Goal: Complete application form: Complete application form

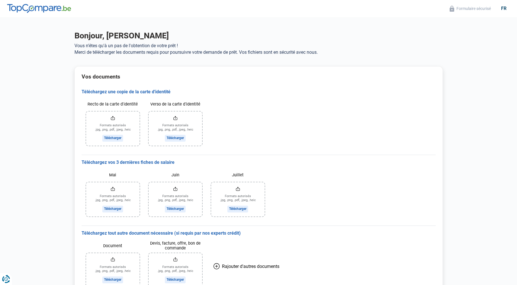
click at [114, 138] on input "Recto de la carte d'identité" at bounding box center [112, 128] width 53 height 34
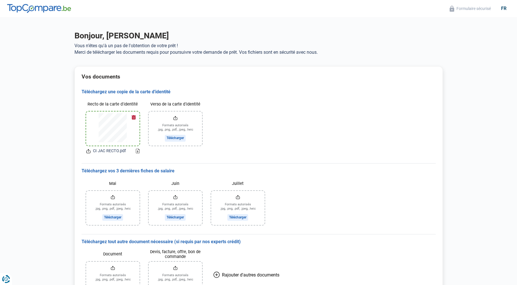
click at [169, 138] on input "Verso de la carte d'identité" at bounding box center [175, 128] width 53 height 34
click at [115, 218] on input "Mai" at bounding box center [112, 208] width 53 height 34
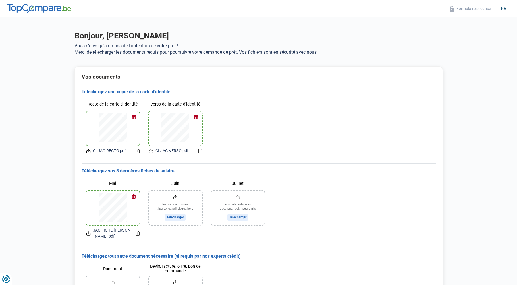
click at [179, 216] on input "Juin" at bounding box center [175, 208] width 53 height 34
click at [236, 218] on input "Juillet" at bounding box center [237, 208] width 53 height 34
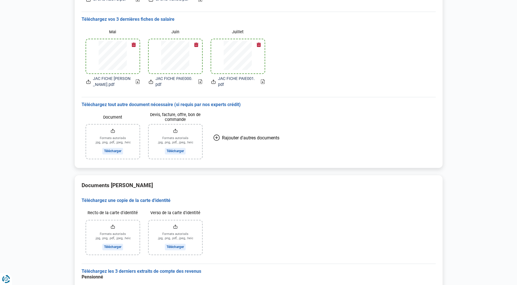
scroll to position [228, 0]
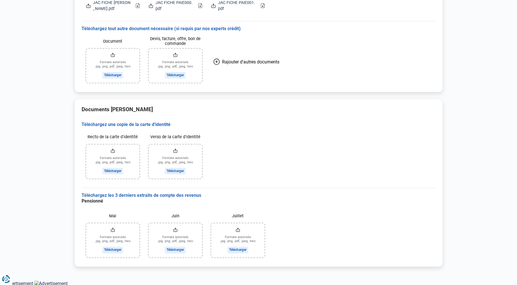
click at [109, 171] on input "Recto de la carte d'identité" at bounding box center [112, 161] width 53 height 34
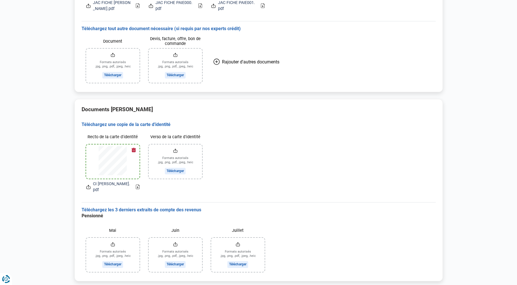
click at [182, 172] on input "Verso de la carte d'identité" at bounding box center [175, 161] width 53 height 34
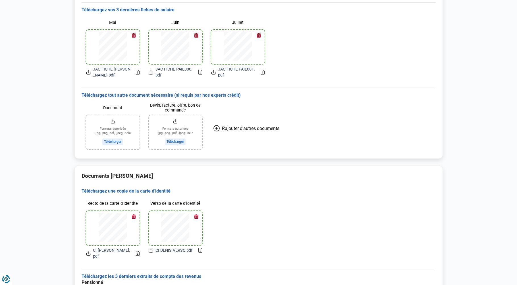
scroll to position [237, 0]
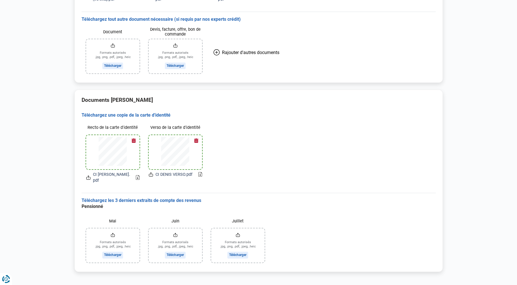
click at [111, 249] on input "Mai" at bounding box center [112, 245] width 53 height 34
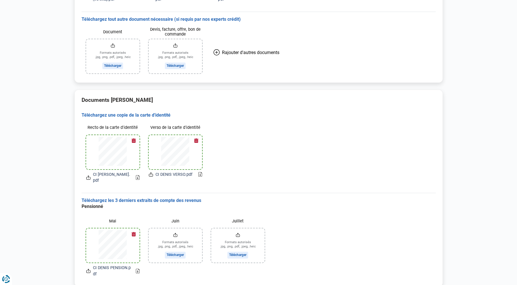
click at [176, 252] on input "Juin" at bounding box center [175, 245] width 53 height 34
click at [236, 249] on input "Juillet" at bounding box center [237, 245] width 53 height 34
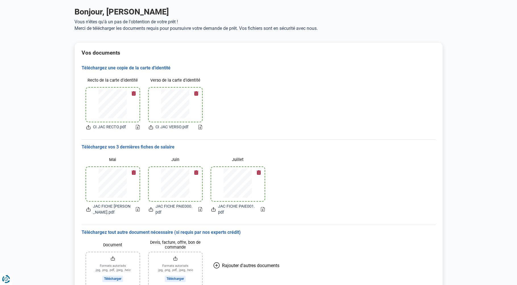
scroll to position [175, 0]
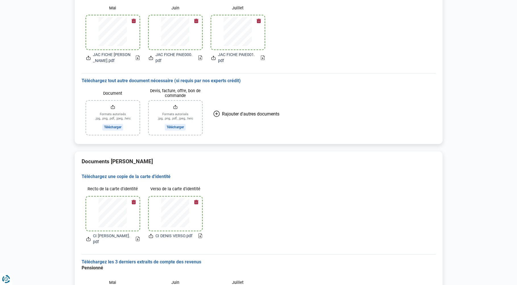
click at [116, 127] on input "Document" at bounding box center [112, 118] width 53 height 34
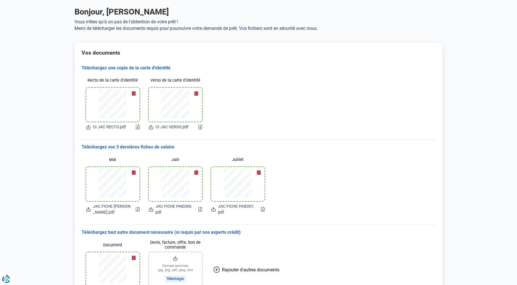
scroll to position [100, 0]
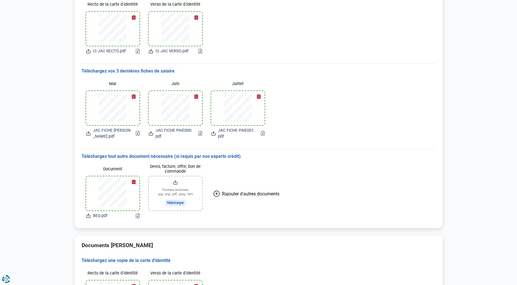
click at [184, 203] on input "Devis, facture, offre, bon de commande" at bounding box center [175, 193] width 53 height 34
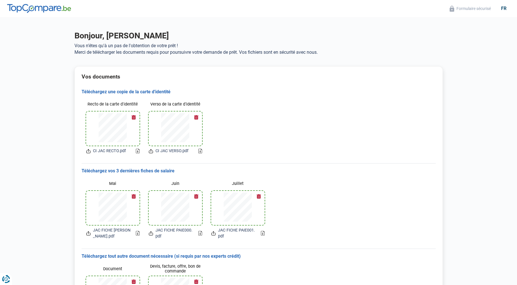
scroll to position [260, 0]
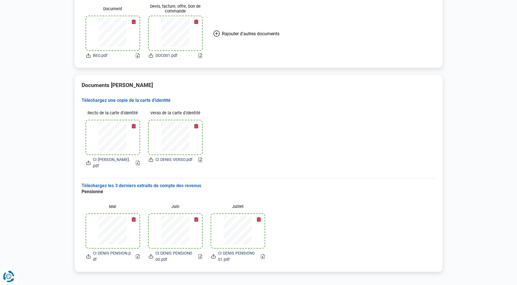
click at [10, 277] on icon "Renew consent" at bounding box center [9, 277] width 1 height 1
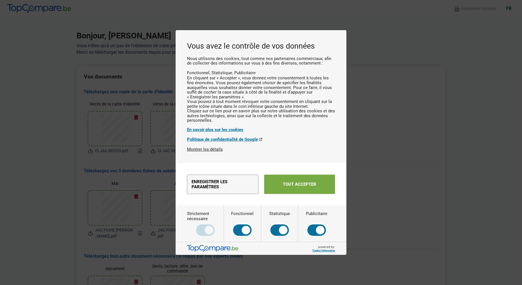
click at [298, 193] on button "Tout accepter" at bounding box center [299, 184] width 71 height 19
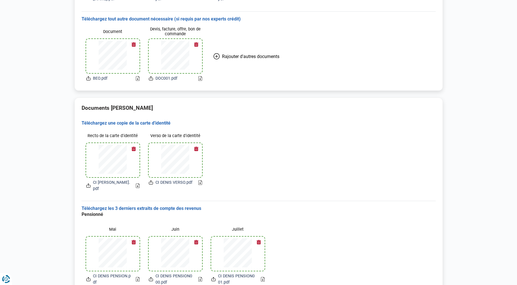
scroll to position [260, 0]
